Goal: Task Accomplishment & Management: Complete application form

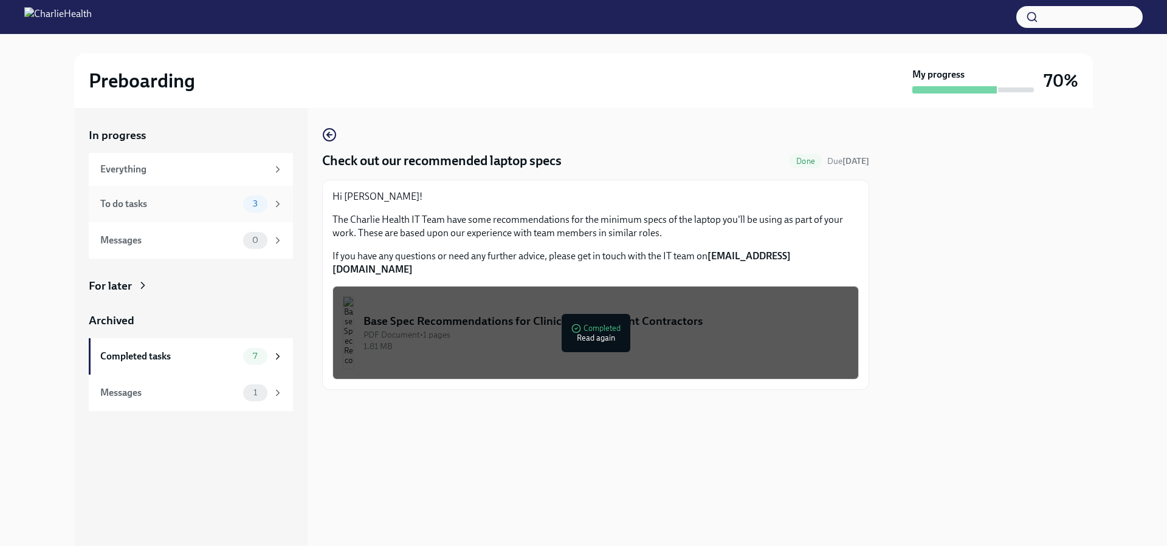
click at [168, 193] on div "To do tasks 3" at bounding box center [191, 204] width 204 height 36
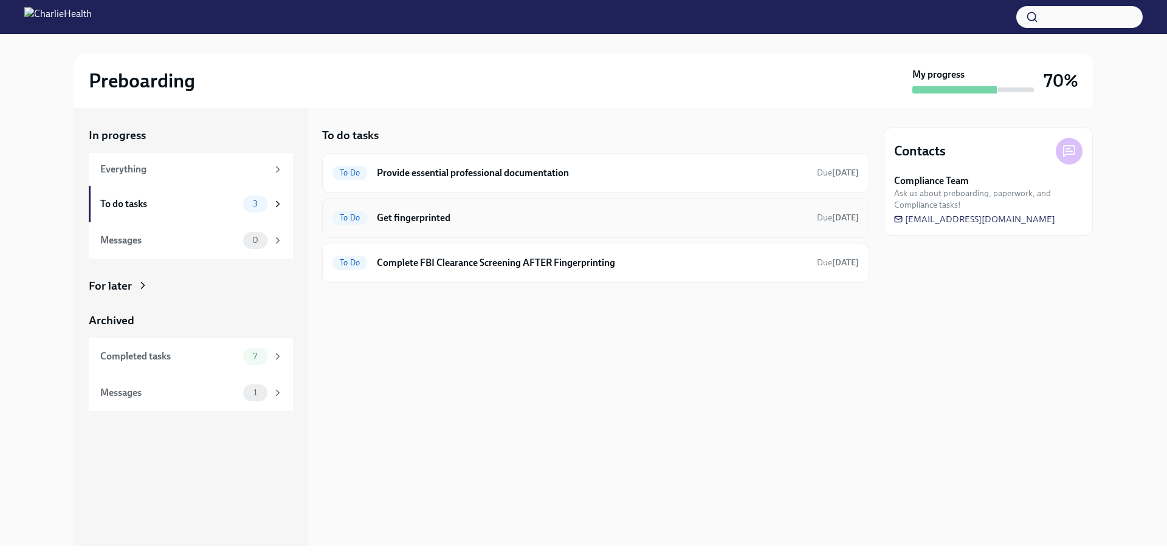
click at [471, 218] on h6 "Get fingerprinted" at bounding box center [592, 217] width 430 height 13
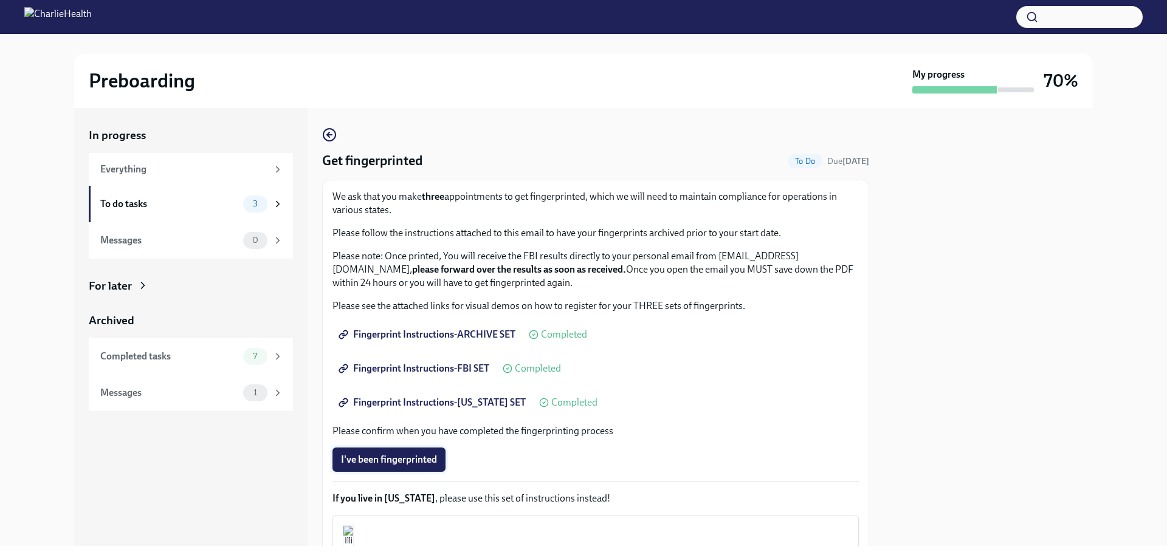
click at [410, 460] on span "I've been fingerprinted" at bounding box center [389, 460] width 96 height 12
click at [129, 205] on div "To do tasks" at bounding box center [169, 203] width 138 height 13
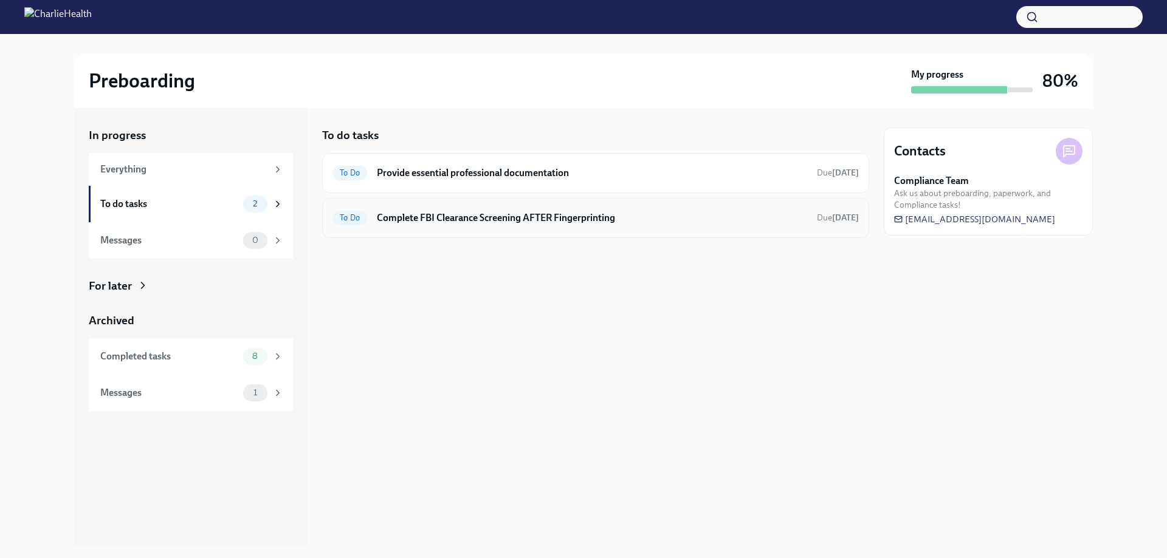
click at [527, 221] on h6 "Complete FBI Clearance Screening AFTER Fingerprinting" at bounding box center [592, 217] width 430 height 13
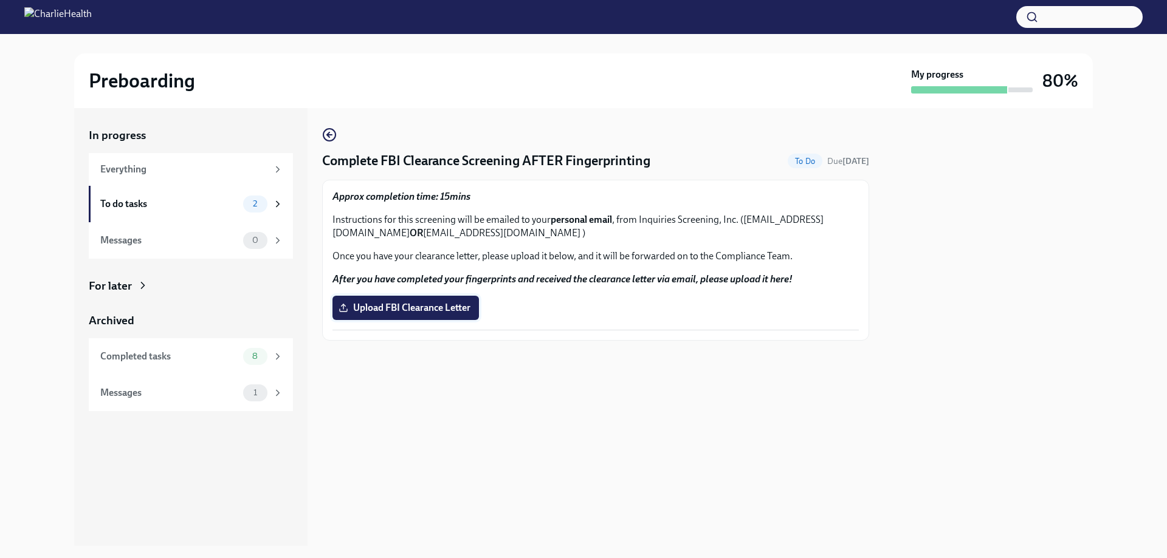
click at [403, 308] on span "Upload FBI Clearance Letter" at bounding box center [405, 308] width 129 height 12
click at [0, 0] on input "Upload FBI Clearance Letter" at bounding box center [0, 0] width 0 height 0
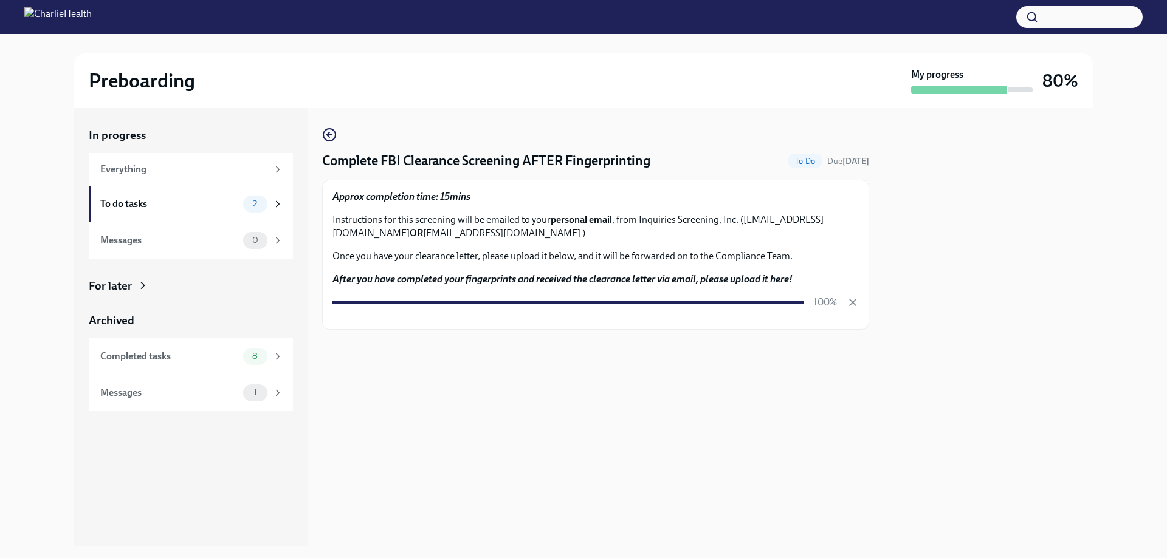
click at [343, 137] on div "Complete FBI Clearance Screening AFTER Fingerprinting To Do Due [DATE] Approx c…" at bounding box center [595, 229] width 547 height 202
click at [333, 137] on icon "button" at bounding box center [329, 135] width 15 height 15
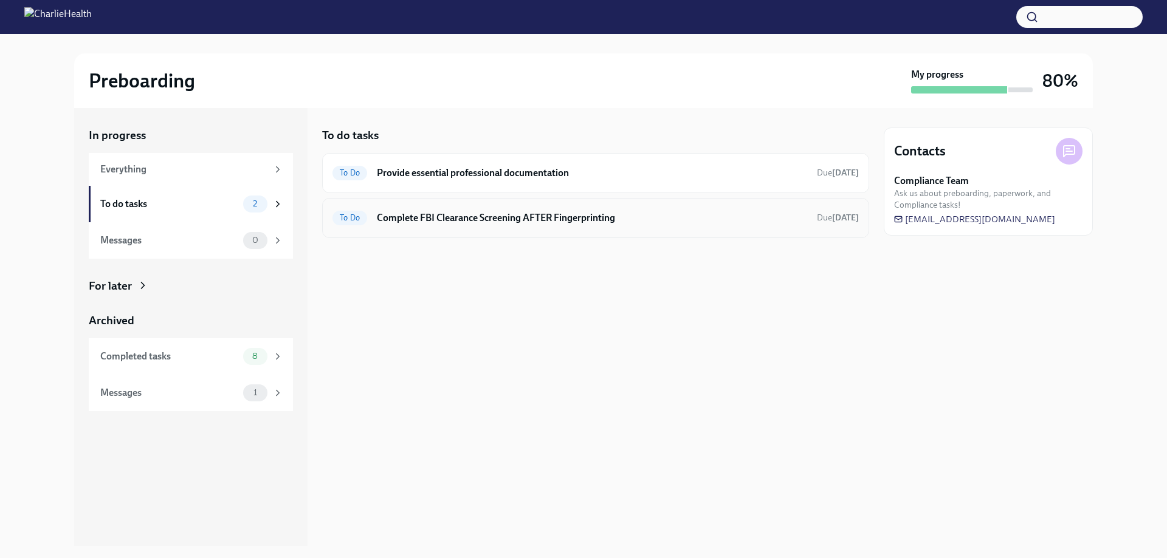
click at [467, 219] on h6 "Complete FBI Clearance Screening AFTER Fingerprinting" at bounding box center [592, 217] width 430 height 13
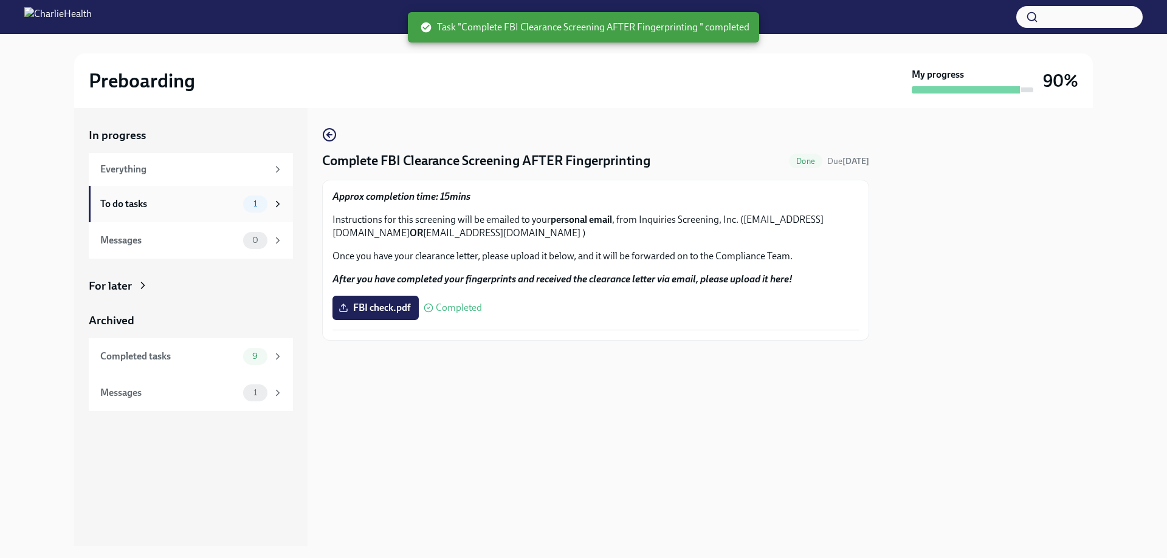
click at [163, 210] on div "To do tasks" at bounding box center [169, 203] width 138 height 13
